Goal: Transaction & Acquisition: Purchase product/service

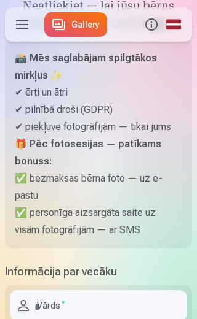
scroll to position [162, 0]
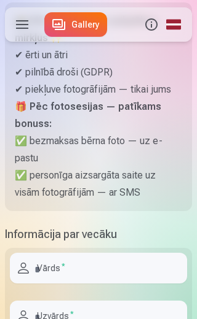
click at [50, 284] on input "text" at bounding box center [98, 268] width 177 height 31
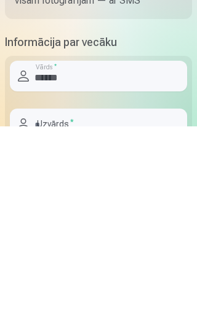
type input "******"
click at [111, 302] on input "text" at bounding box center [98, 317] width 177 height 31
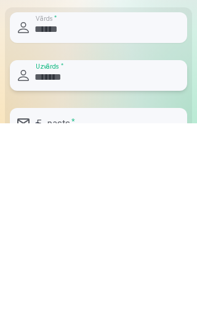
type input "*******"
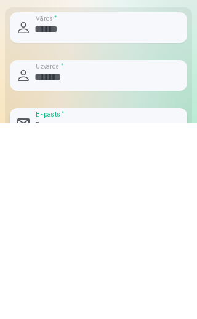
click at [114, 304] on input "email" at bounding box center [98, 319] width 177 height 31
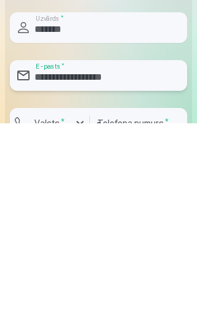
type input "**********"
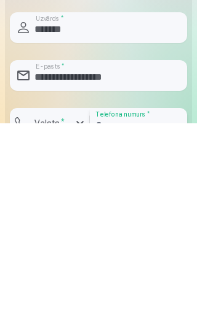
click at [134, 304] on input "number" at bounding box center [138, 319] width 97 height 31
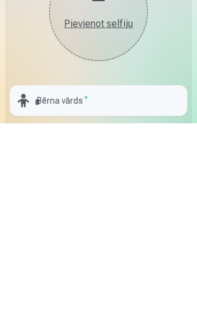
scroll to position [717, 0]
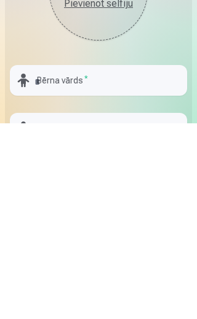
type input "********"
click at [106, 192] on div "Pievienot selfiju" at bounding box center [98, 199] width 74 height 15
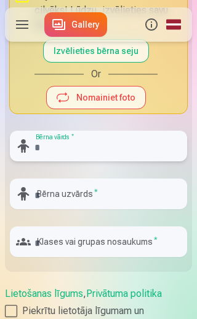
click at [53, 162] on input "text" at bounding box center [98, 146] width 177 height 31
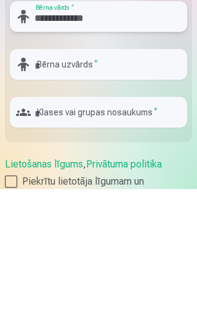
type input "**********"
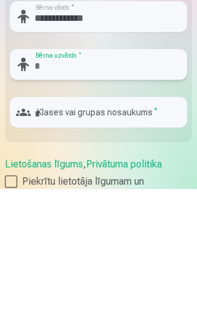
click at [106, 179] on input "text" at bounding box center [98, 194] width 177 height 31
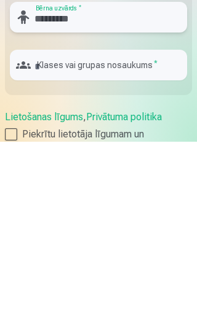
type input "*********"
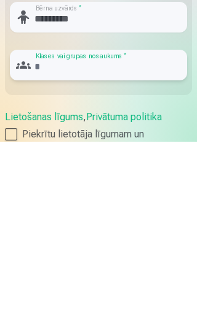
click at [111, 227] on input "text" at bounding box center [98, 242] width 177 height 31
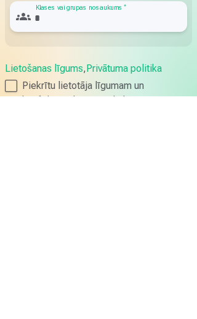
scroll to position [943, 0]
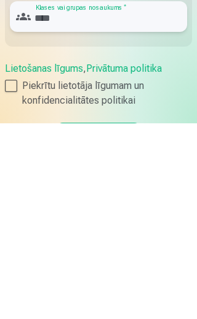
type input "****"
click at [13, 276] on div at bounding box center [11, 282] width 12 height 12
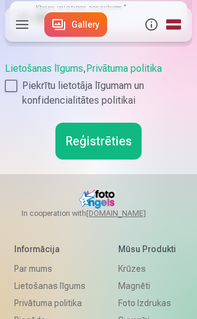
click at [128, 160] on button "Reģistrēties" at bounding box center [98, 141] width 86 height 37
click at [114, 160] on button "Reģistrēties" at bounding box center [98, 141] width 86 height 37
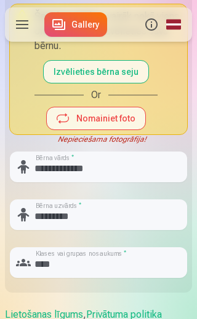
scroll to position [893, 0]
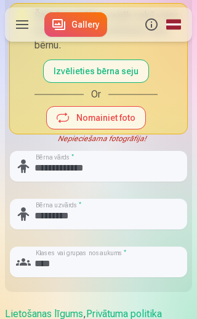
click at [125, 82] on button "Izvēlieties bērna seju" at bounding box center [96, 71] width 104 height 22
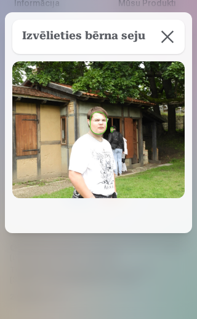
scroll to position [0, 0]
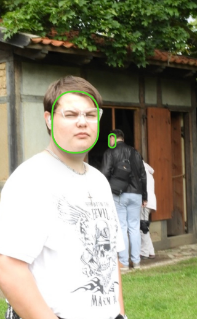
click at [90, 112] on button "button" at bounding box center [98, 122] width 16 height 21
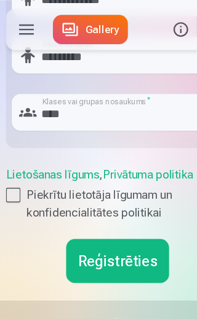
scroll to position [969, 0]
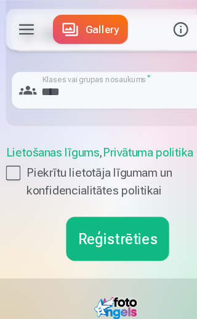
click at [115, 219] on button "Reģistrēties" at bounding box center [98, 200] width 86 height 37
click at [103, 219] on button "Reģistrēties" at bounding box center [98, 200] width 86 height 37
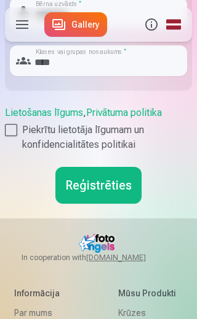
scroll to position [987, 0]
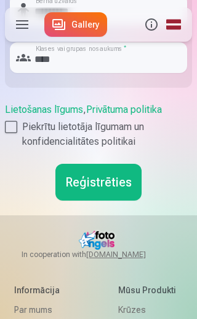
click at [112, 201] on button "Reģistrēties" at bounding box center [98, 182] width 86 height 37
click at [102, 201] on button "Reģistrēties" at bounding box center [98, 182] width 86 height 37
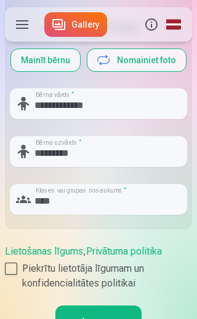
scroll to position [831, 0]
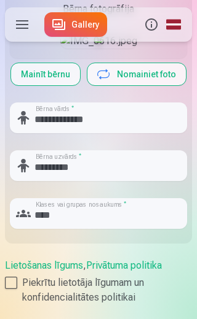
click at [91, 49] on img at bounding box center [98, 41] width 77 height 15
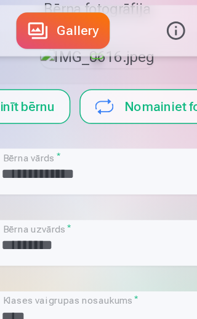
scroll to position [827, 0]
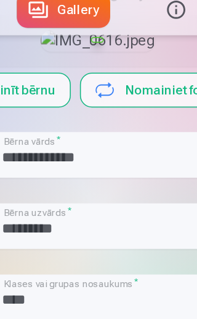
click at [60, 53] on img at bounding box center [98, 45] width 77 height 15
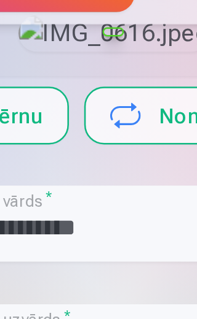
scroll to position [820, 0]
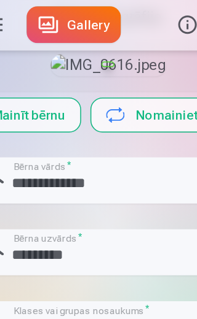
click at [20, 96] on button "Mainīt bērnu" at bounding box center [45, 85] width 69 height 22
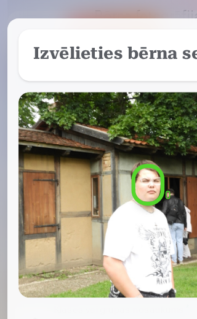
scroll to position [524, 0]
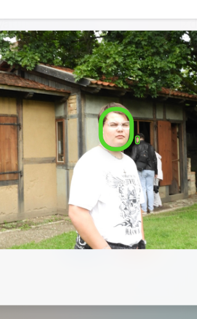
click at [90, 112] on button "button" at bounding box center [98, 123] width 17 height 22
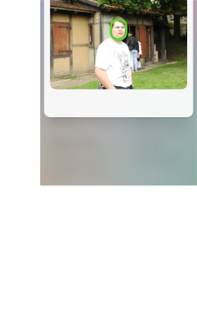
scroll to position [457, 0]
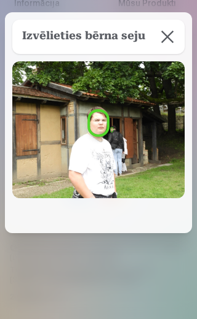
click at [99, 126] on button "button" at bounding box center [98, 123] width 17 height 22
click at [103, 155] on img at bounding box center [98, 129] width 172 height 137
click at [106, 122] on button "button" at bounding box center [98, 123] width 17 height 22
click at [100, 123] on button "button" at bounding box center [98, 123] width 17 height 22
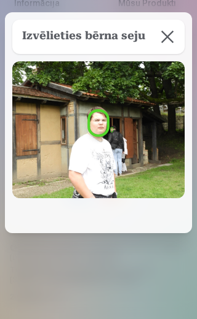
click at [99, 122] on button "button" at bounding box center [98, 123] width 17 height 22
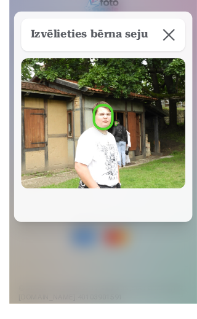
scroll to position [410, 0]
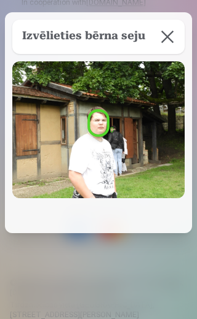
click at [130, 39] on h5 "Izvēlieties bērna seju" at bounding box center [83, 36] width 123 height 17
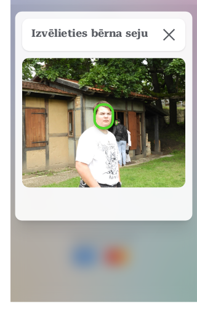
scroll to position [385, 0]
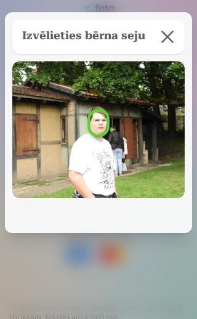
click at [103, 125] on button "button" at bounding box center [98, 123] width 17 height 22
click at [171, 34] on button at bounding box center [167, 37] width 34 height 34
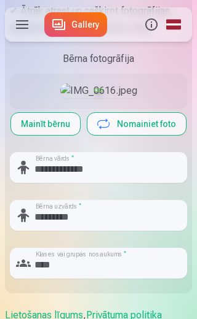
scroll to position [780, 0]
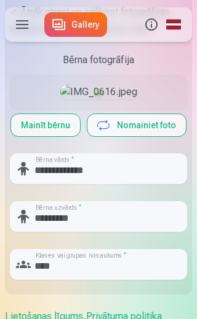
click at [157, 136] on button "Nomainiet foto" at bounding box center [136, 125] width 98 height 22
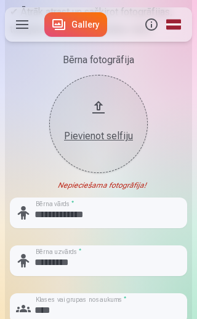
click at [100, 140] on button "Pievienot selfiju" at bounding box center [98, 124] width 98 height 98
click at [107, 144] on div "Pievienot selfiju" at bounding box center [98, 133] width 74 height 22
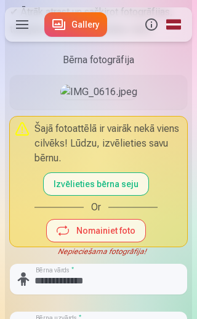
click at [130, 195] on button "Izvēlieties bērna seju" at bounding box center [96, 184] width 104 height 22
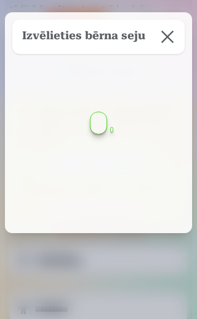
click at [168, 39] on button at bounding box center [167, 37] width 34 height 34
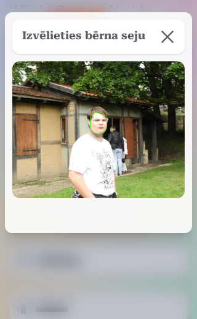
scroll to position [800, 0]
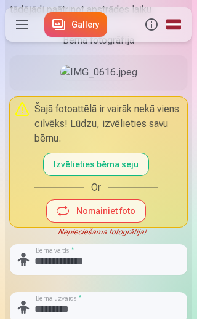
click at [122, 222] on button "Nomainiet foto" at bounding box center [96, 211] width 98 height 22
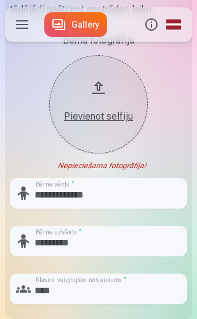
click at [97, 124] on div "Pievienot selfiju" at bounding box center [98, 116] width 74 height 15
click at [103, 124] on div "Pievienot selfiju" at bounding box center [98, 113] width 74 height 22
click at [107, 124] on div "Pievienot selfiju" at bounding box center [98, 113] width 74 height 22
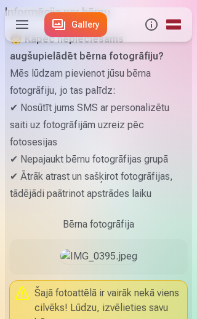
scroll to position [615, 0]
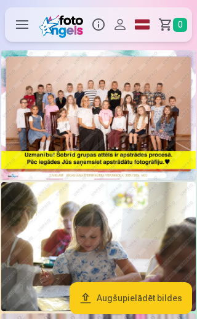
click at [152, 136] on img at bounding box center [98, 115] width 194 height 130
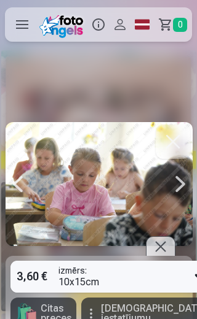
scroll to position [0, 590]
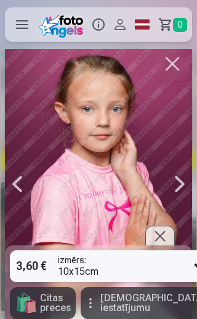
scroll to position [0, 786]
click at [179, 177] on div at bounding box center [179, 184] width 25 height 280
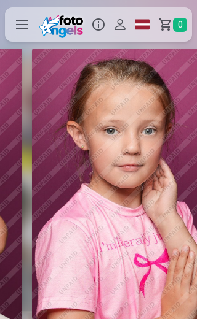
scroll to position [0, 983]
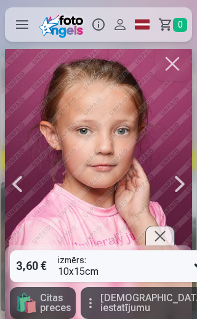
click at [173, 195] on div at bounding box center [179, 184] width 25 height 280
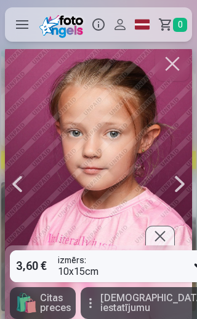
click at [170, 192] on div at bounding box center [179, 184] width 25 height 280
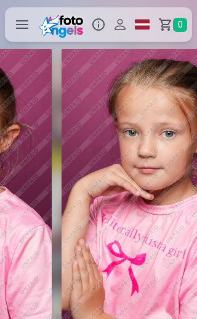
scroll to position [0, 1376]
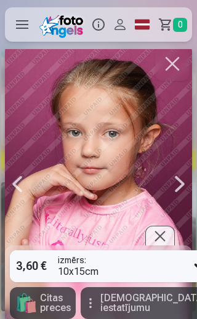
click at [174, 184] on div at bounding box center [179, 184] width 25 height 280
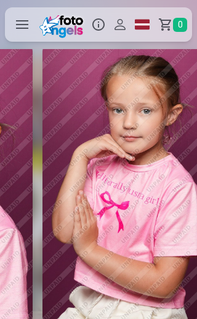
scroll to position [0, 1572]
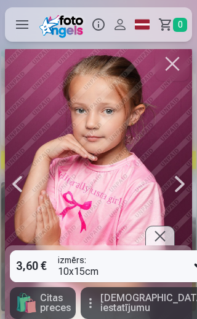
click at [173, 184] on div at bounding box center [179, 184] width 25 height 280
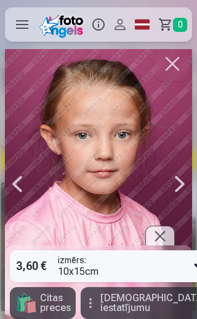
click at [182, 171] on div at bounding box center [179, 184] width 25 height 280
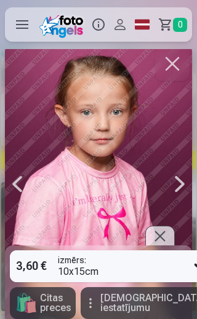
click at [173, 174] on div at bounding box center [179, 184] width 25 height 280
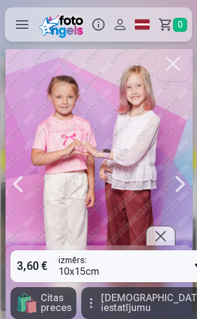
scroll to position [0, 2358]
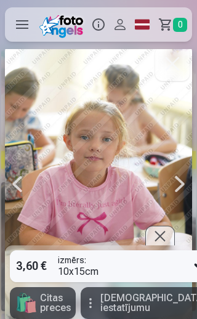
scroll to position [0, 2751]
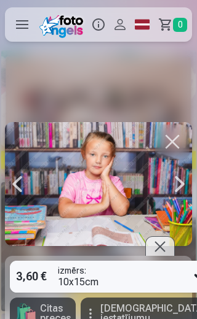
scroll to position [0, 2948]
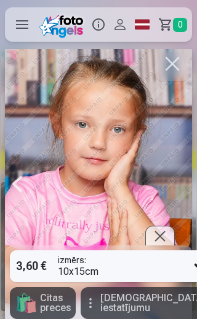
scroll to position [0, 4520]
click at [176, 64] on button "button" at bounding box center [172, 64] width 34 height 34
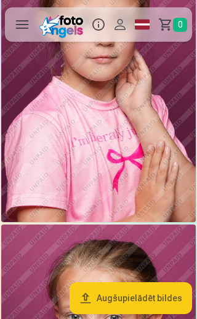
scroll to position [1102, 0]
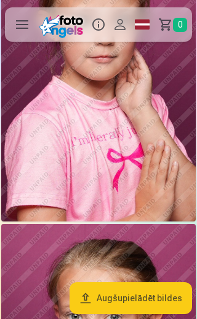
click at [110, 305] on button "Augšupielādēt bildes" at bounding box center [130, 299] width 122 height 32
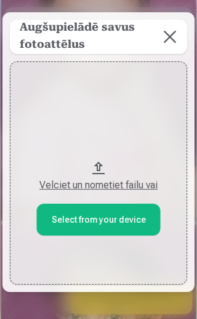
scroll to position [0, 0]
click at [168, 39] on button at bounding box center [169, 37] width 34 height 34
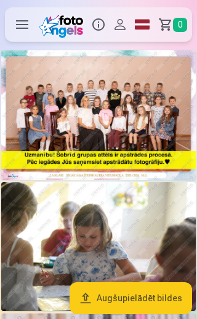
click at [50, 112] on img at bounding box center [98, 115] width 194 height 130
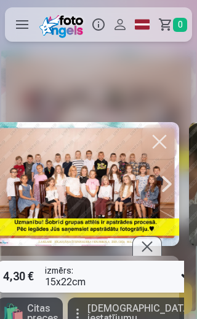
scroll to position [0, 2]
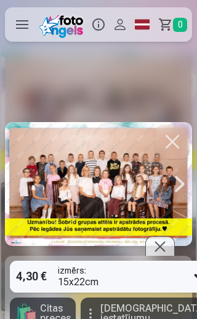
click at [125, 303] on button "[DEMOGRAPHIC_DATA] iestatījumu" at bounding box center [145, 314] width 130 height 32
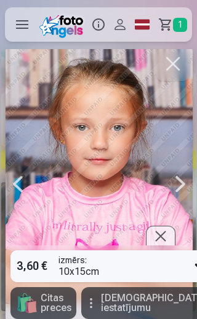
scroll to position [0, 393]
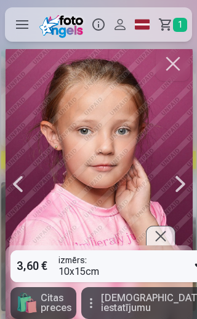
scroll to position [0, 983]
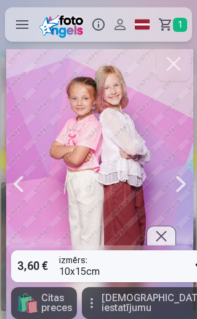
scroll to position [0, 2555]
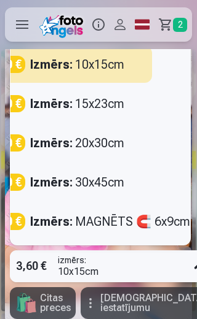
scroll to position [0, 33]
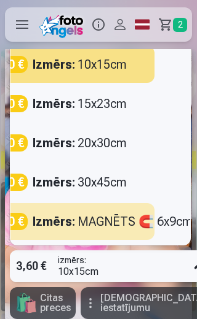
click at [109, 212] on div "3,90 € Izmērs : MAGNĒTS 🧲 6x9cm" at bounding box center [67, 221] width 174 height 37
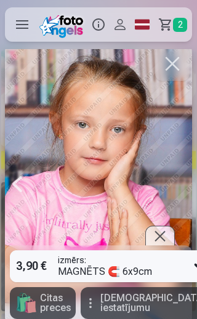
type input "*"
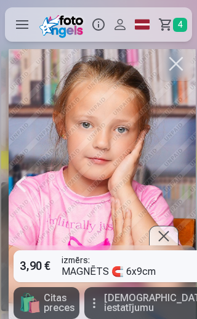
scroll to position [0, 4520]
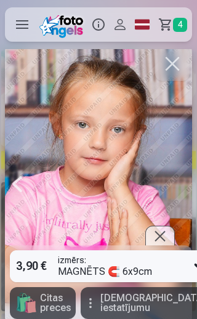
click at [50, 301] on span "Citas preces" at bounding box center [55, 304] width 31 height 20
click at [183, 24] on span "4" at bounding box center [180, 25] width 14 height 14
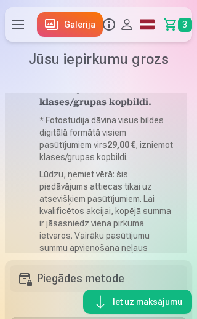
scroll to position [67, 0]
